Goal: Task Accomplishment & Management: Use online tool/utility

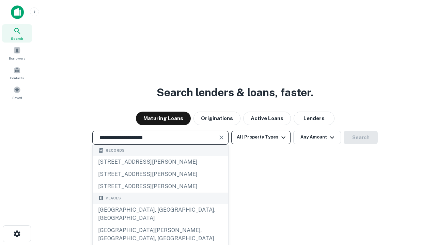
click at [160, 225] on div "Santa Monica, CA, USA" at bounding box center [161, 214] width 136 height 20
click at [261, 137] on button "All Property Types" at bounding box center [260, 138] width 59 height 14
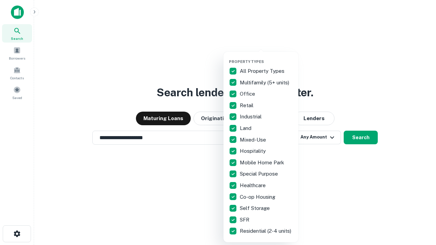
type input "**********"
click at [267, 57] on button "button" at bounding box center [266, 57] width 75 height 0
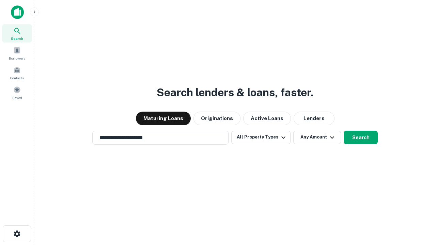
scroll to position [11, 0]
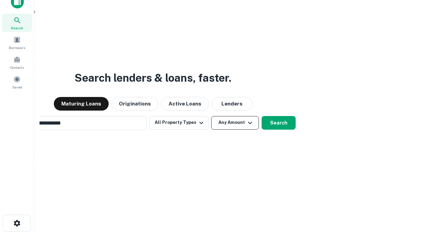
click at [211, 116] on button "Any Amount" at bounding box center [235, 123] width 48 height 14
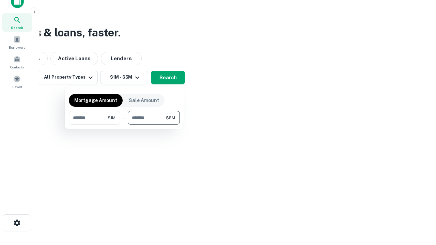
type input "*******"
click at [124, 125] on button "button" at bounding box center [124, 125] width 111 height 0
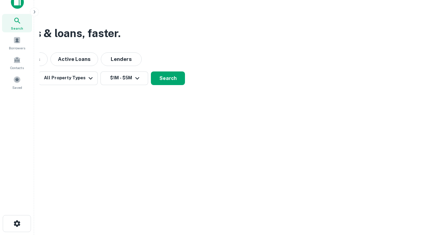
scroll to position [4, 126]
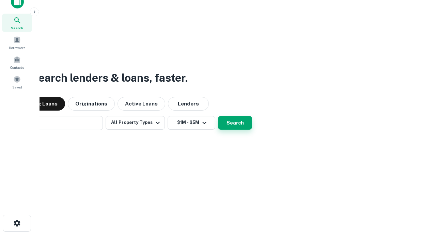
click at [218, 116] on button "Search" at bounding box center [235, 123] width 34 height 14
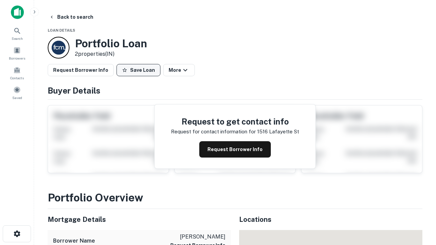
click at [138, 70] on button "Save Loan" at bounding box center [139, 70] width 44 height 12
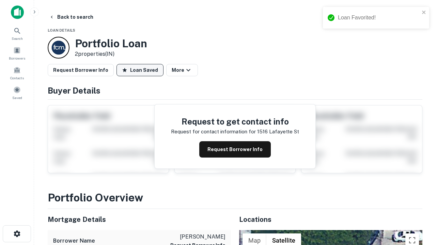
click at [140, 70] on button "Loan Saved" at bounding box center [140, 70] width 47 height 12
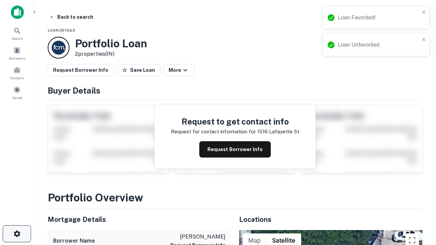
click at [17, 234] on icon "button" at bounding box center [17, 234] width 8 height 8
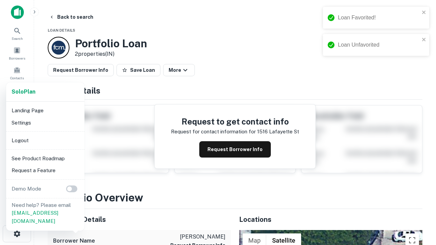
click at [45, 140] on li "Logout" at bounding box center [45, 141] width 73 height 12
